Goal: Information Seeking & Learning: Learn about a topic

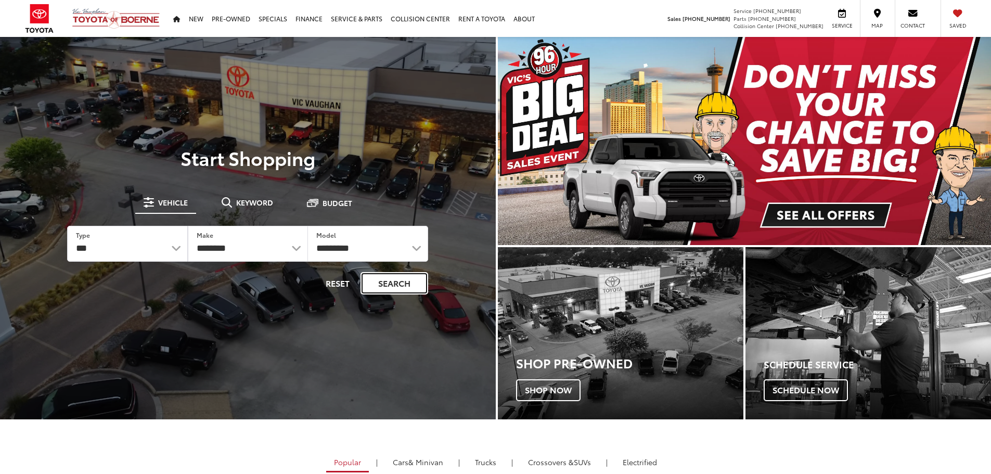
click at [391, 289] on button "Search" at bounding box center [394, 283] width 68 height 22
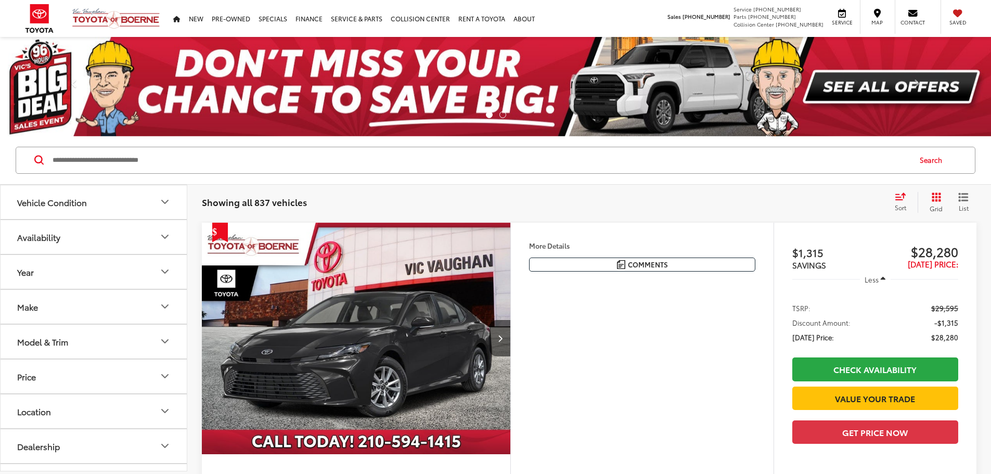
paste input "**********"
type input "**********"
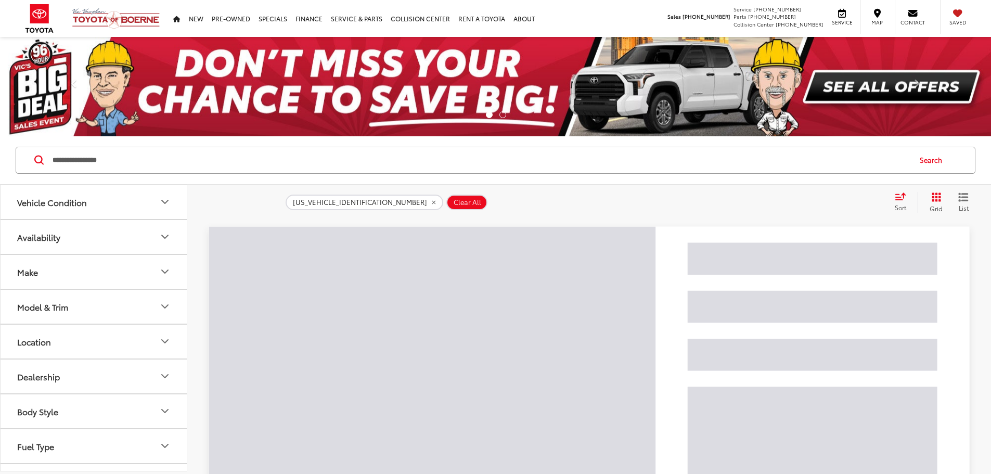
click at [293, 160] on input "**********" at bounding box center [480, 160] width 858 height 25
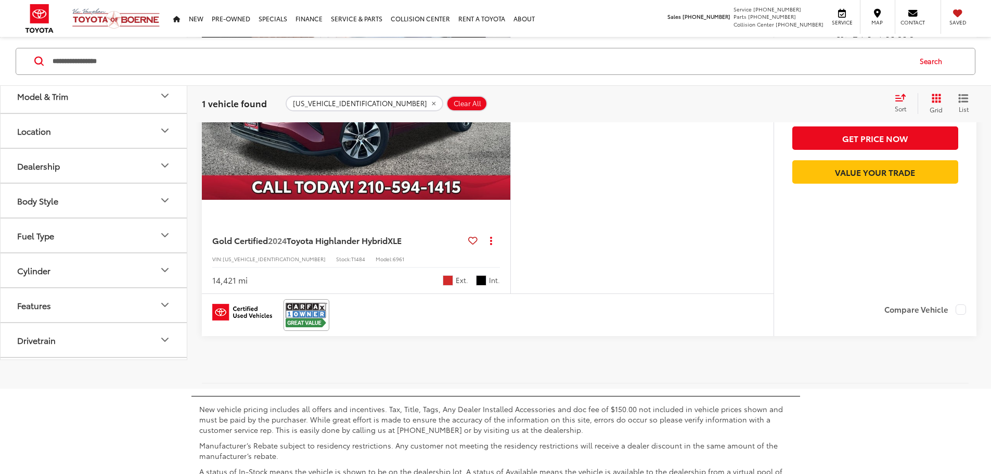
scroll to position [260, 0]
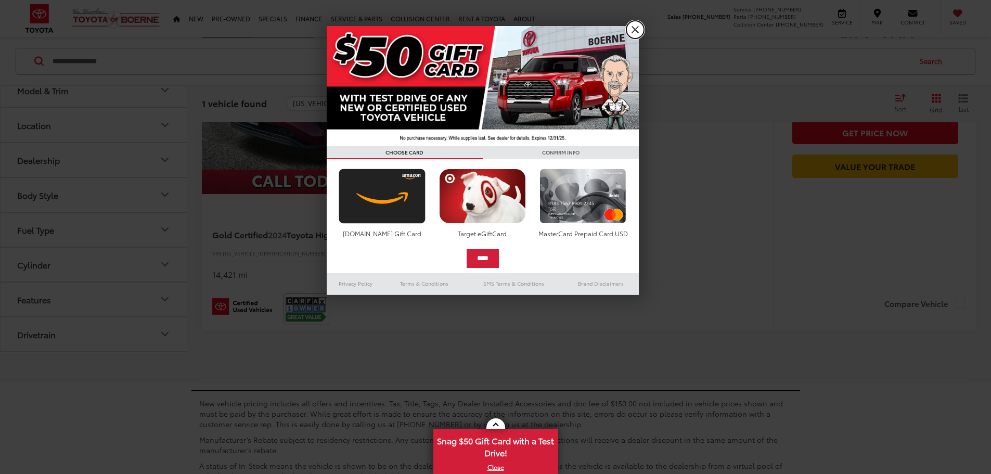
click at [641, 30] on link "X" at bounding box center [635, 30] width 18 height 18
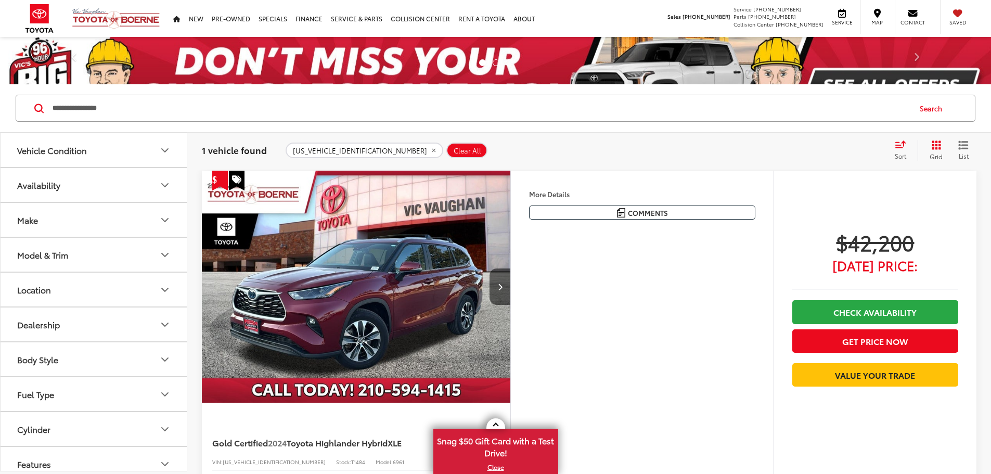
scroll to position [52, 0]
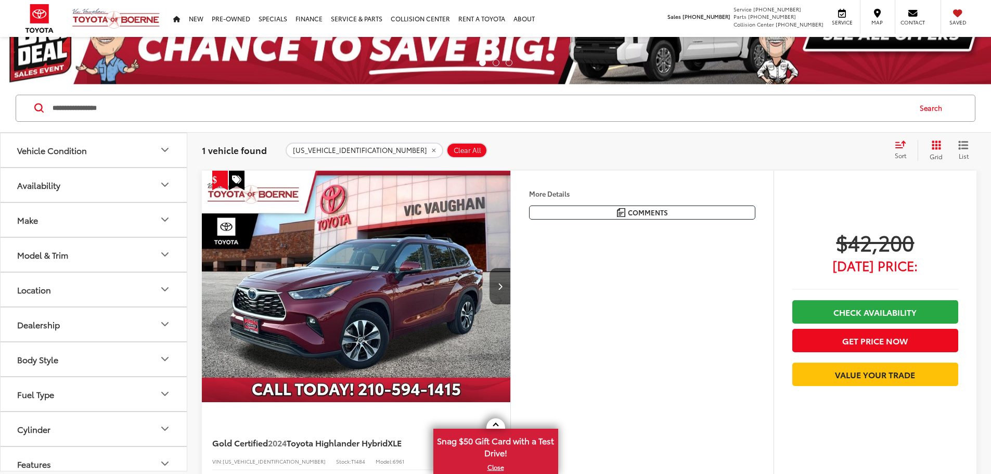
click at [736, 153] on div "5TDKARAH0RS535841 Clear All + 0" at bounding box center [585, 150] width 600 height 16
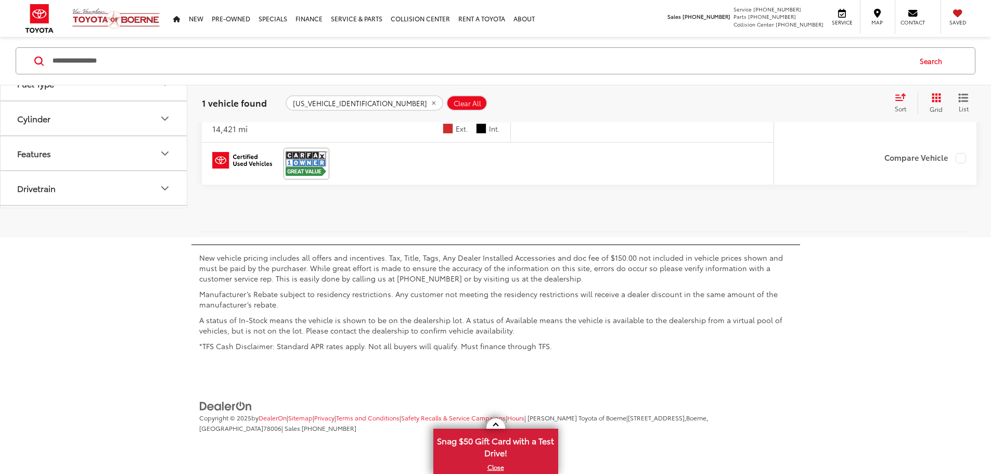
scroll to position [157, 0]
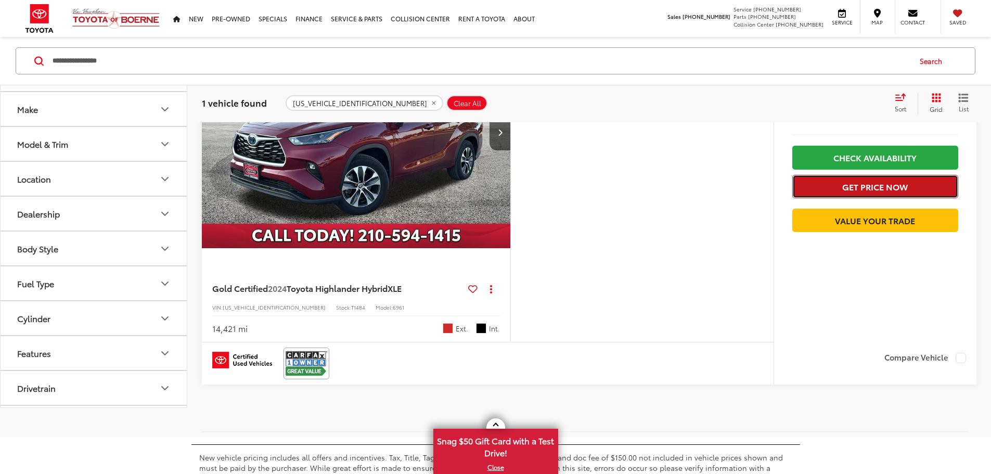
click at [899, 182] on button "Get Price Now" at bounding box center [875, 186] width 166 height 23
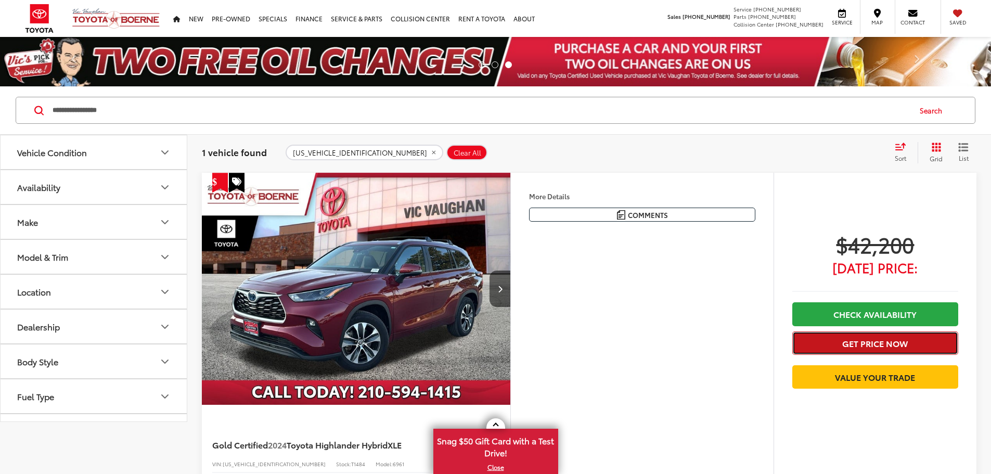
scroll to position [0, 0]
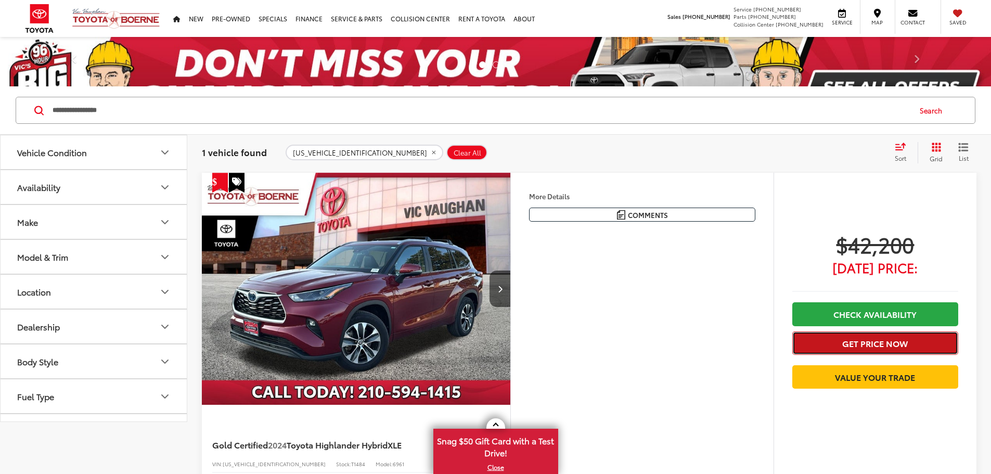
click at [851, 338] on div "$42,200 Today's Price: Check Availability Get Price Now Value Your Trade" at bounding box center [875, 312] width 166 height 163
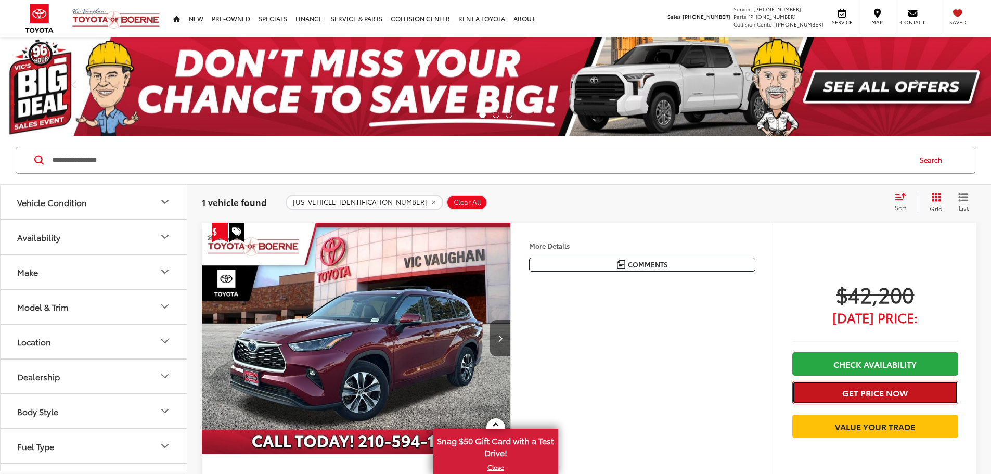
click at [928, 398] on button "Get Price Now" at bounding box center [875, 392] width 166 height 23
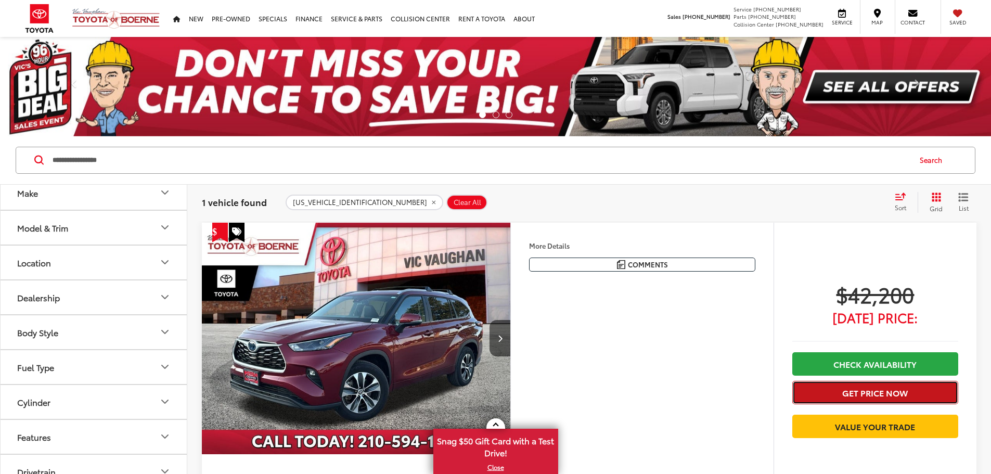
scroll to position [104, 0]
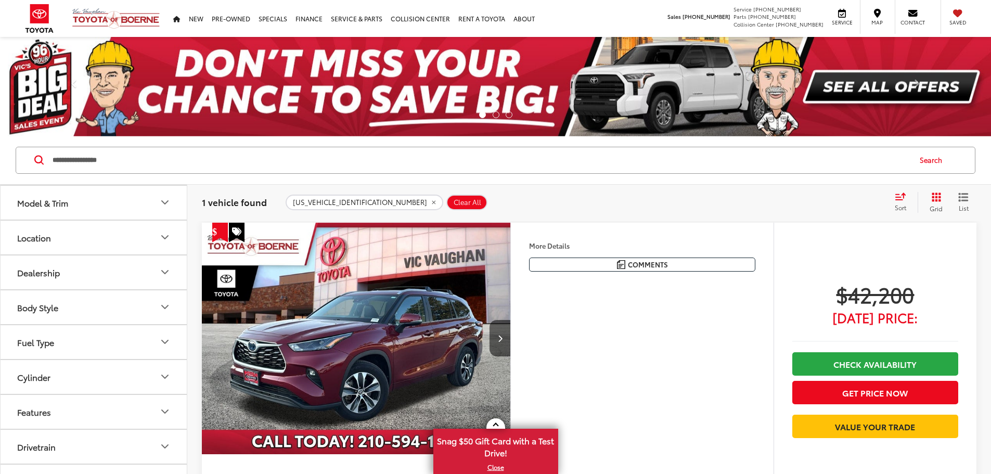
click at [164, 305] on icon "Body Style" at bounding box center [165, 307] width 12 height 12
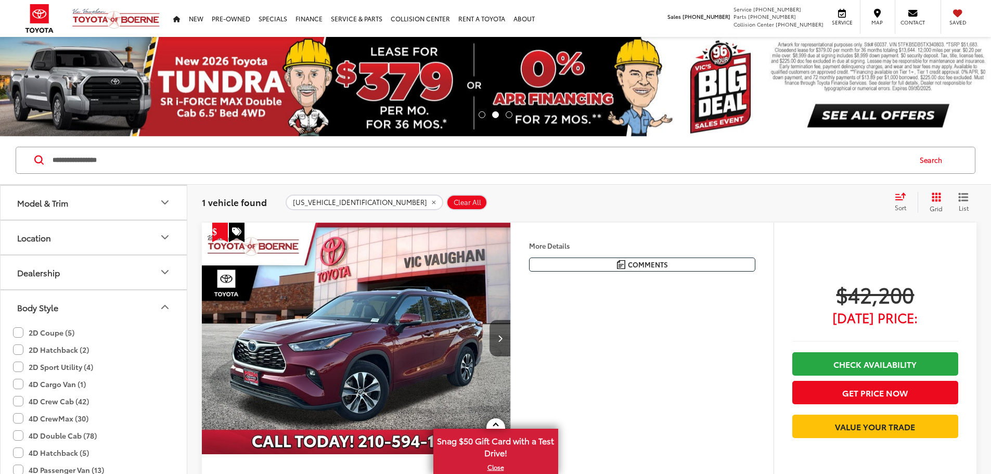
click at [154, 270] on button "Dealership" at bounding box center [94, 272] width 187 height 34
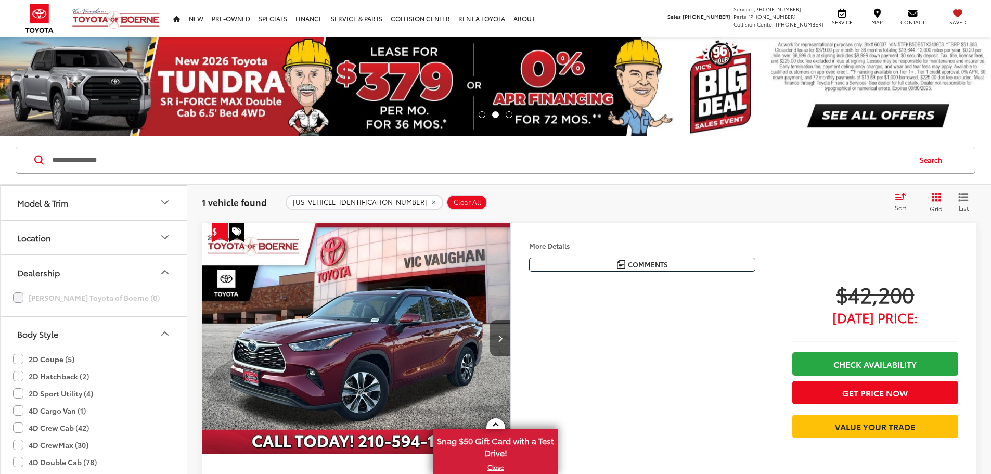
click at [161, 270] on icon "Dealership" at bounding box center [165, 272] width 12 height 12
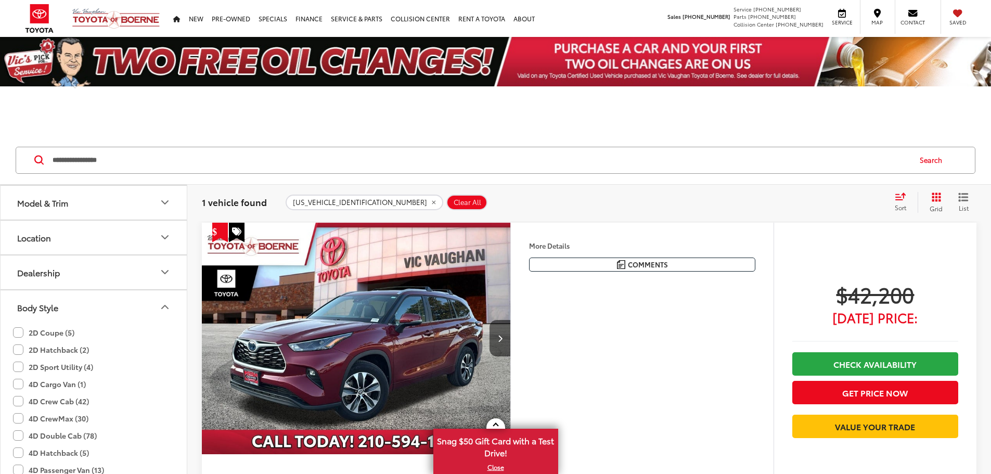
click at [161, 301] on icon "Body Style" at bounding box center [165, 307] width 12 height 12
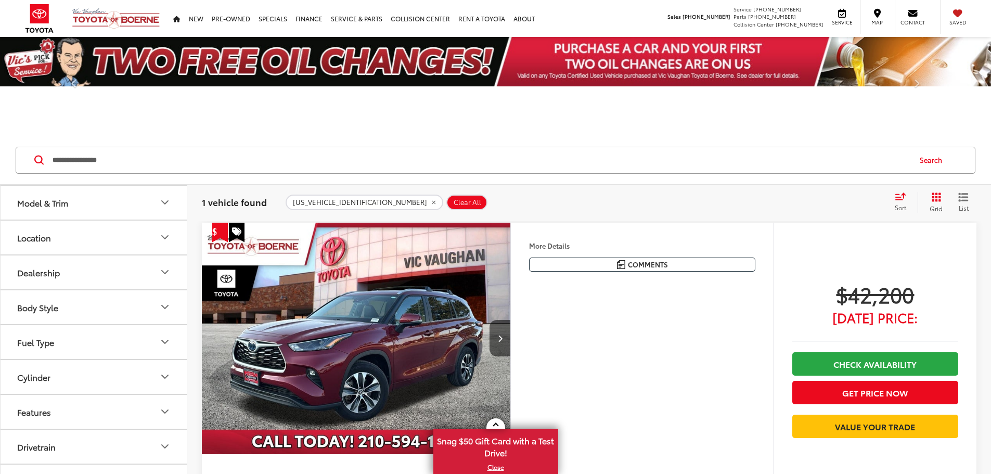
scroll to position [156, 0]
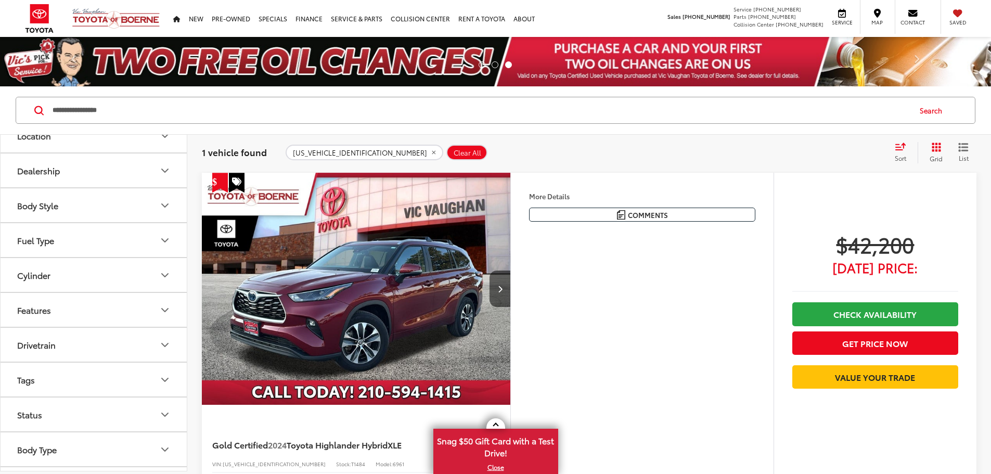
click at [162, 243] on icon "Fuel Type" at bounding box center [165, 240] width 12 height 12
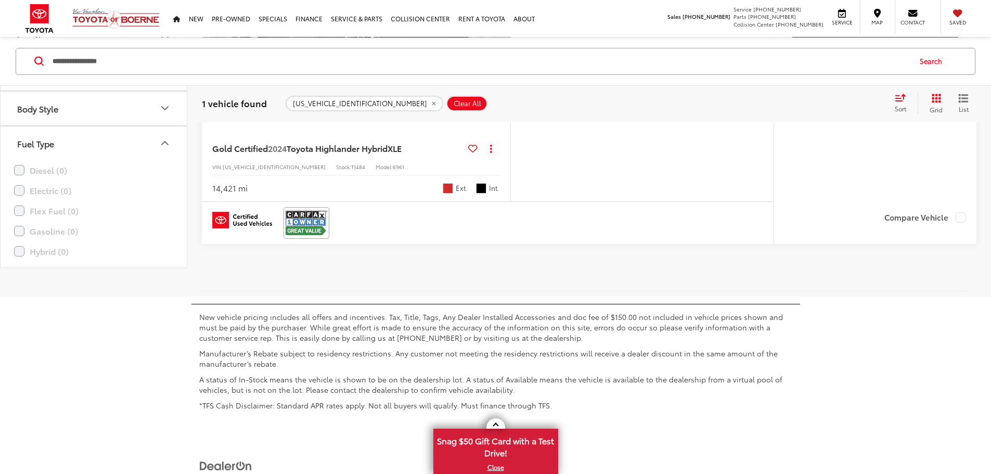
scroll to position [206, 0]
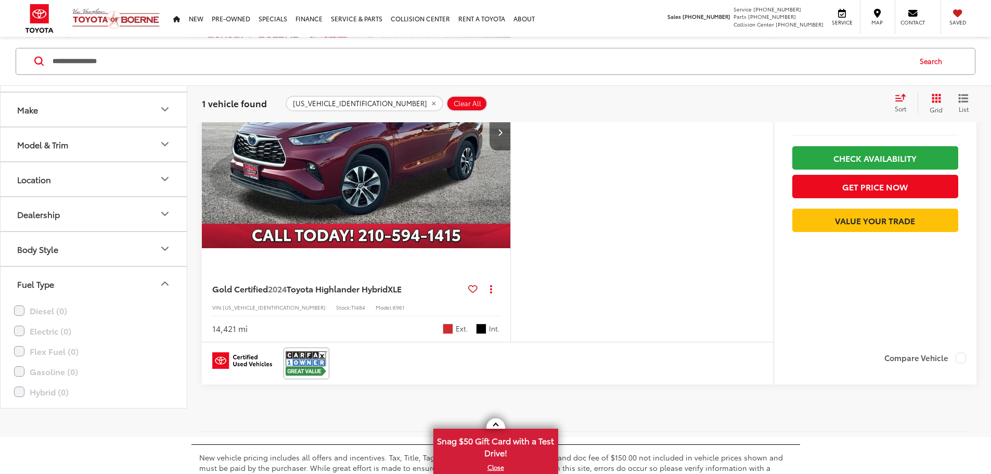
click at [510, 150] on button "Next image" at bounding box center [499, 132] width 21 height 36
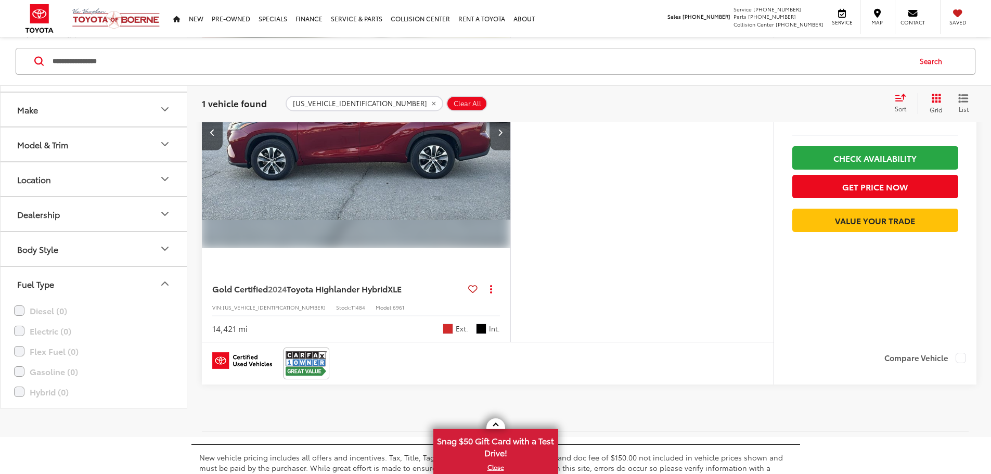
scroll to position [157, 0]
click at [510, 150] on button "Next image" at bounding box center [499, 132] width 21 height 36
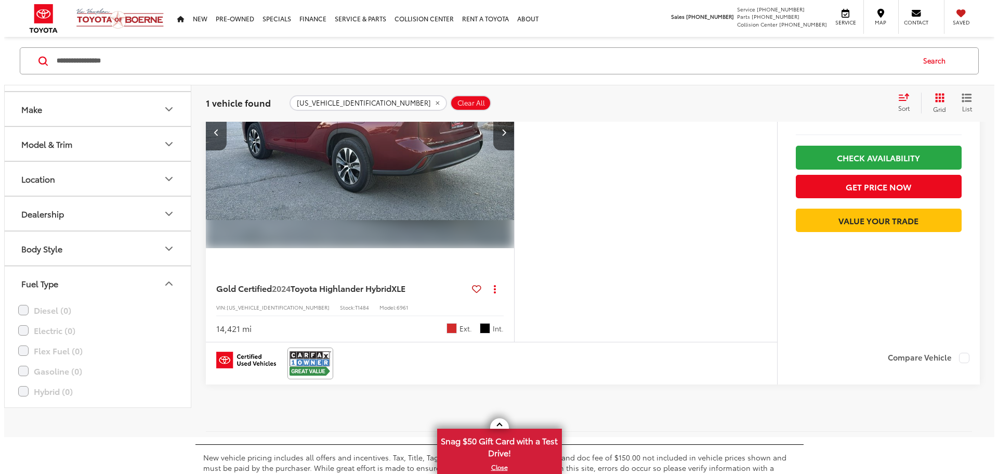
scroll to position [0, 789]
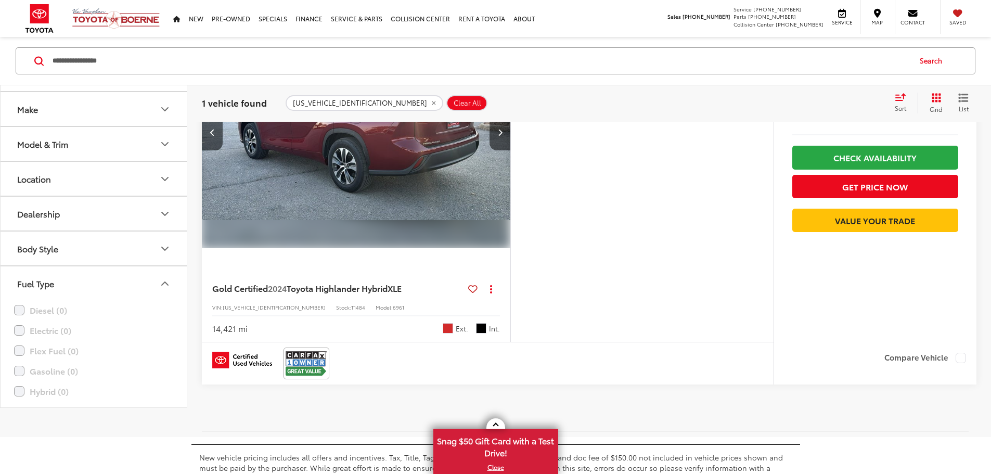
click at [0, 0] on button "More..." at bounding box center [0, 0] width 0 height 0
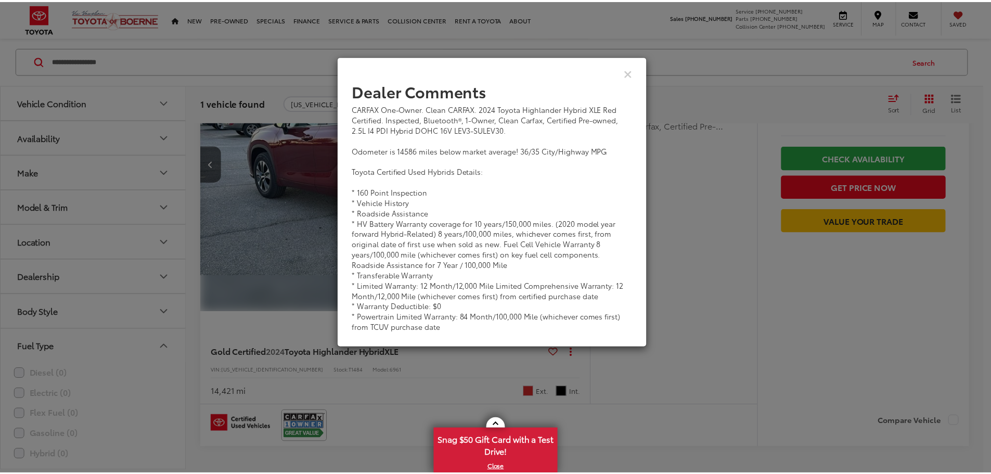
scroll to position [206, 0]
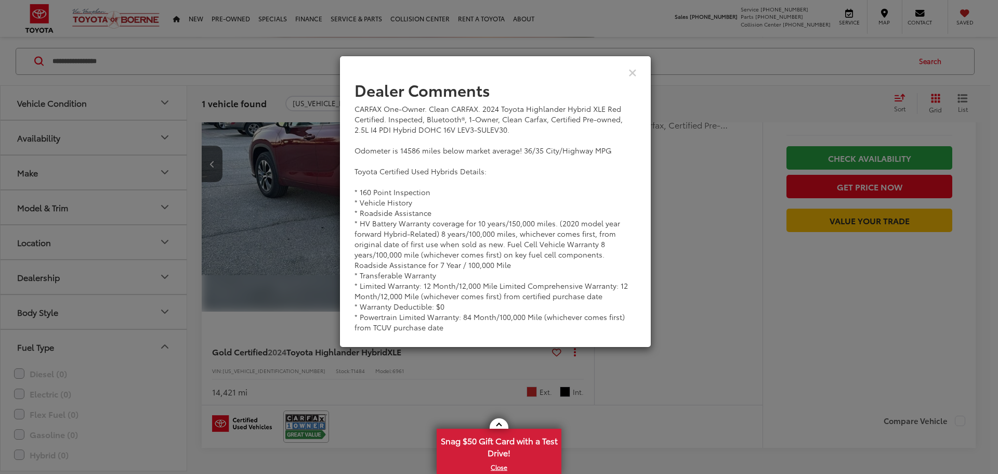
click at [712, 206] on div "Dealer Comments CARFAX One-Owner. Clean CARFAX. 2024 Toyota Highlander Hybrid X…" at bounding box center [499, 237] width 998 height 474
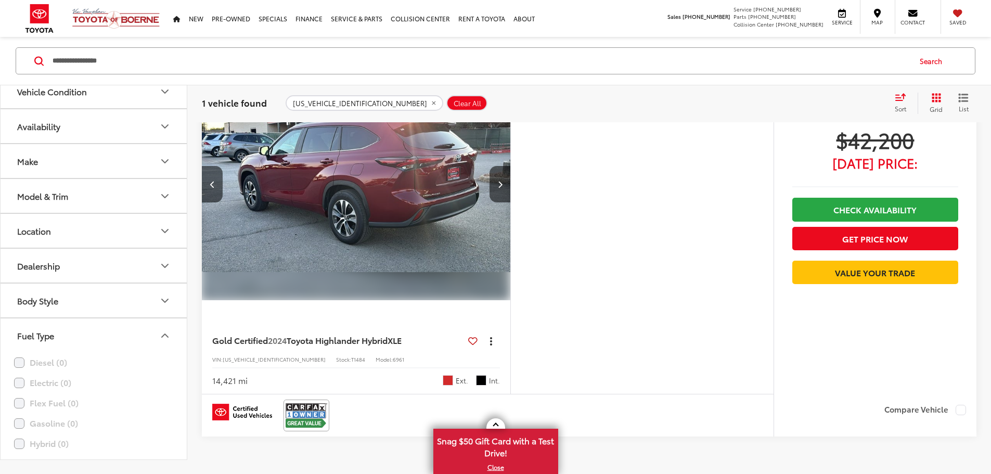
scroll to position [0, 0]
click at [500, 349] on button "Actions" at bounding box center [491, 340] width 18 height 18
click at [502, 188] on icon "Next image" at bounding box center [500, 183] width 5 height 7
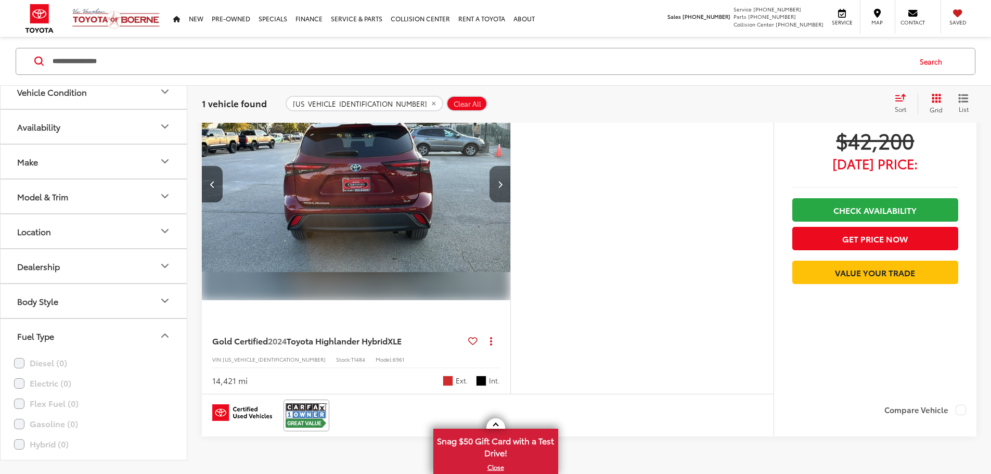
click at [502, 188] on icon "Next image" at bounding box center [500, 183] width 5 height 7
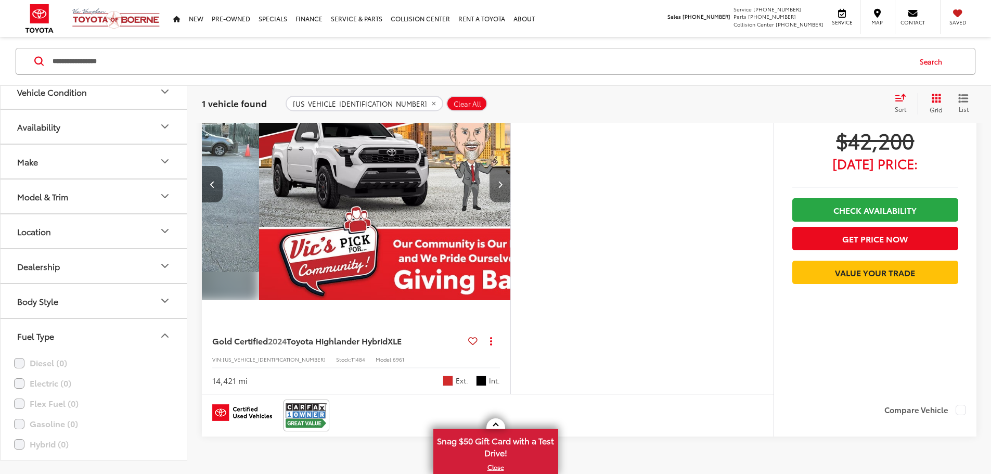
click at [502, 188] on icon "Next image" at bounding box center [500, 183] width 5 height 7
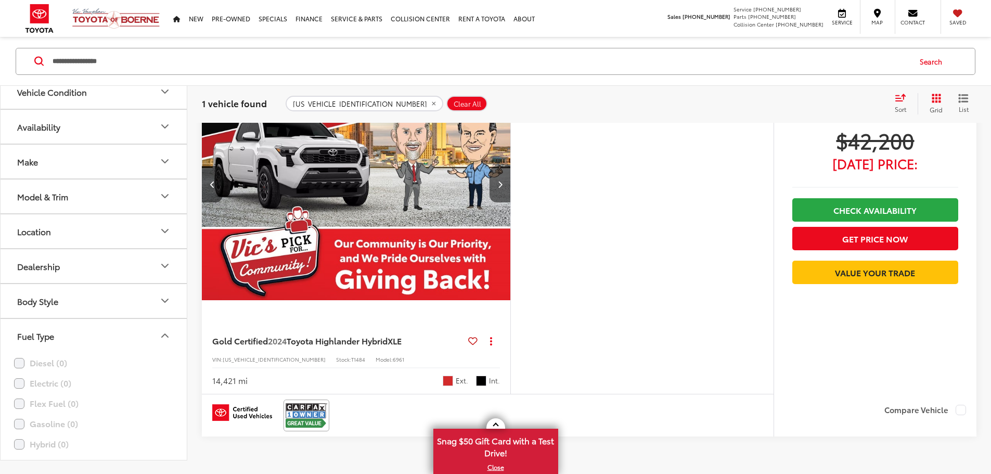
click at [510, 214] on div at bounding box center [356, 185] width 308 height 232
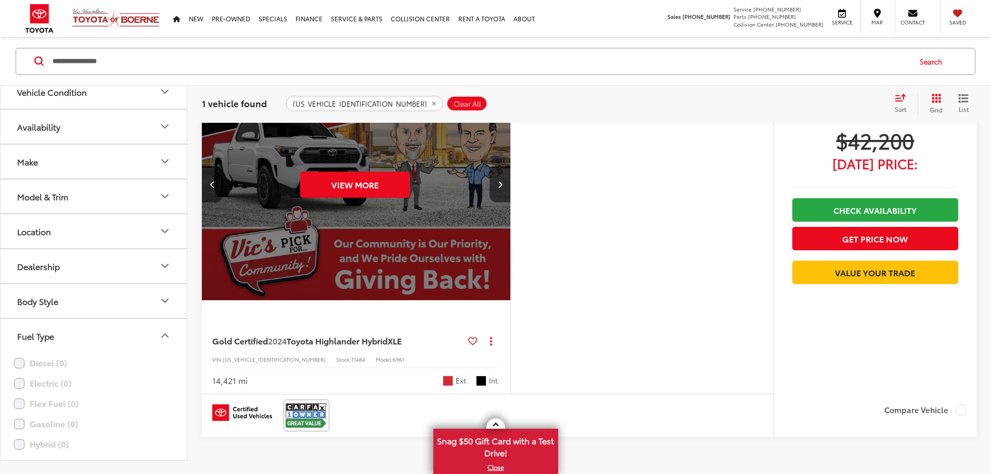
click at [502, 188] on icon "Next image" at bounding box center [500, 183] width 5 height 7
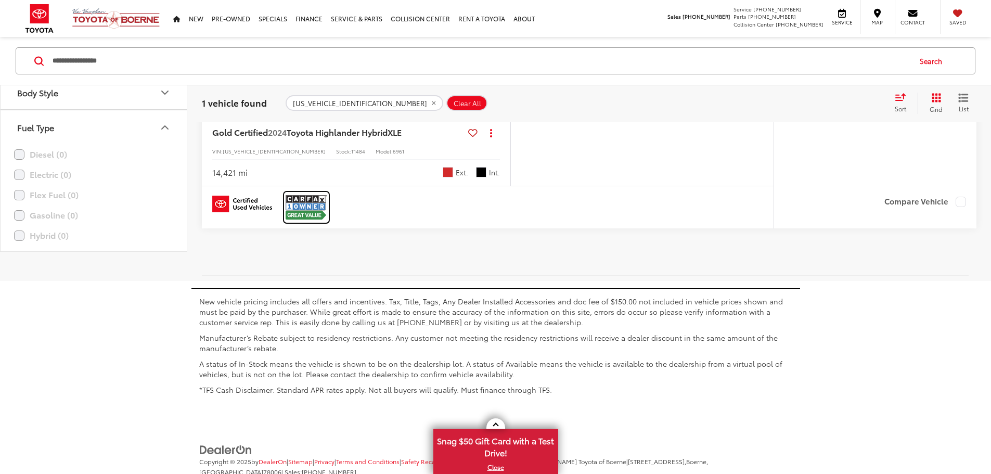
scroll to position [0, 0]
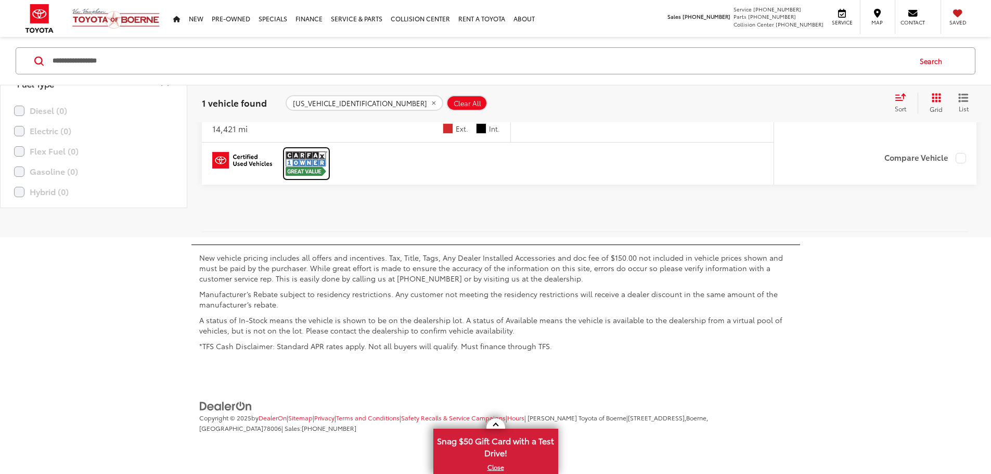
click at [307, 177] on img at bounding box center [306, 164] width 42 height 28
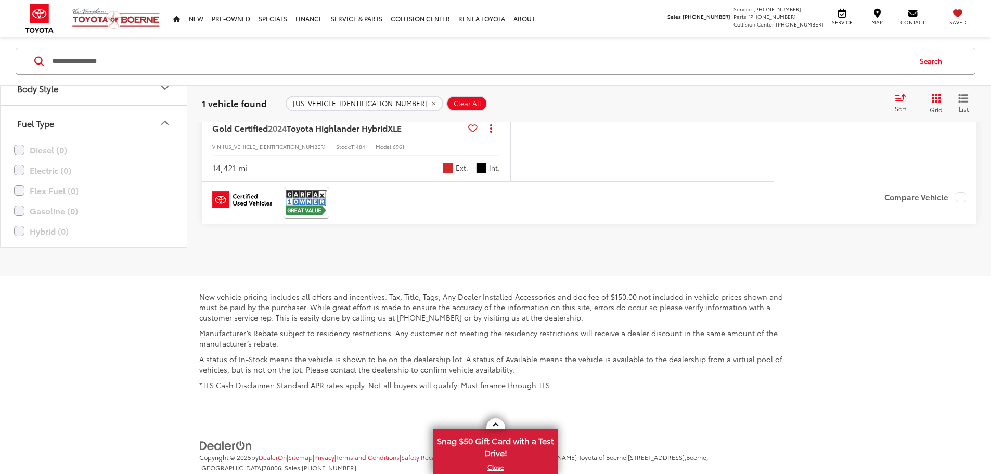
scroll to position [416, 0]
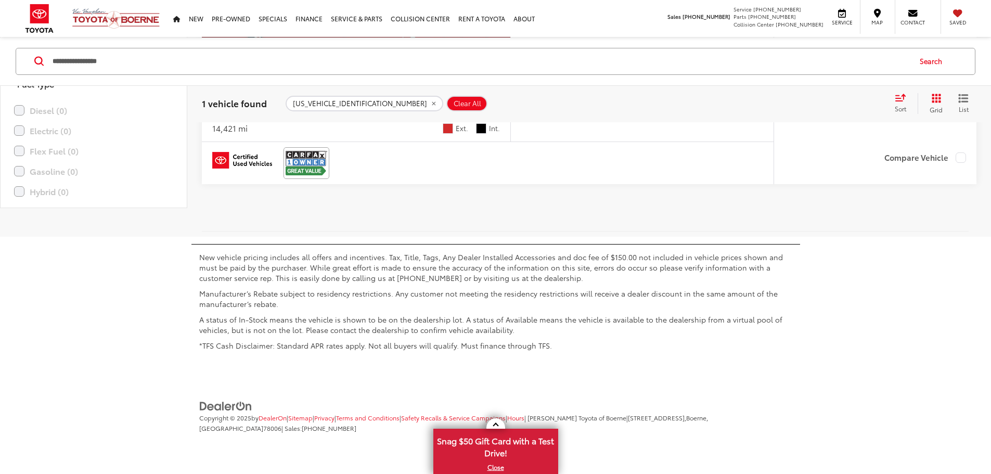
click at [656, 68] on input "**********" at bounding box center [480, 60] width 858 height 25
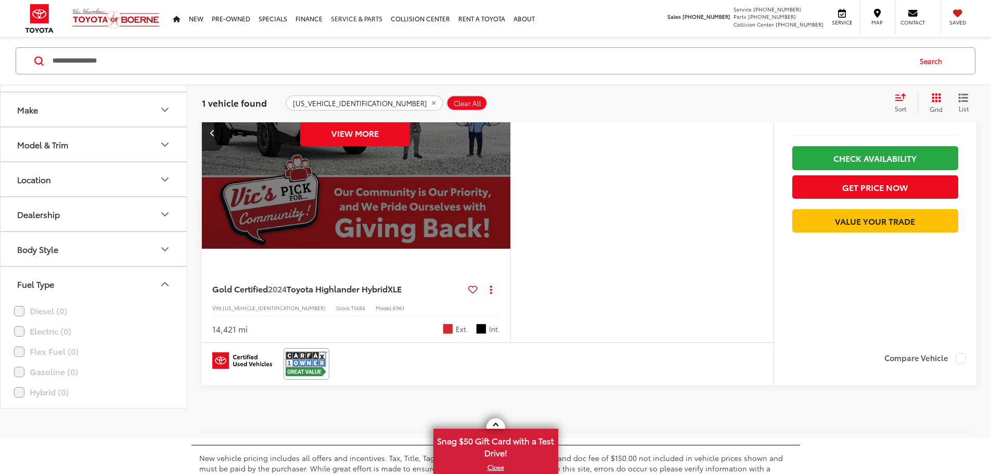
scroll to position [107, 0]
